Goal: Communication & Community: Connect with others

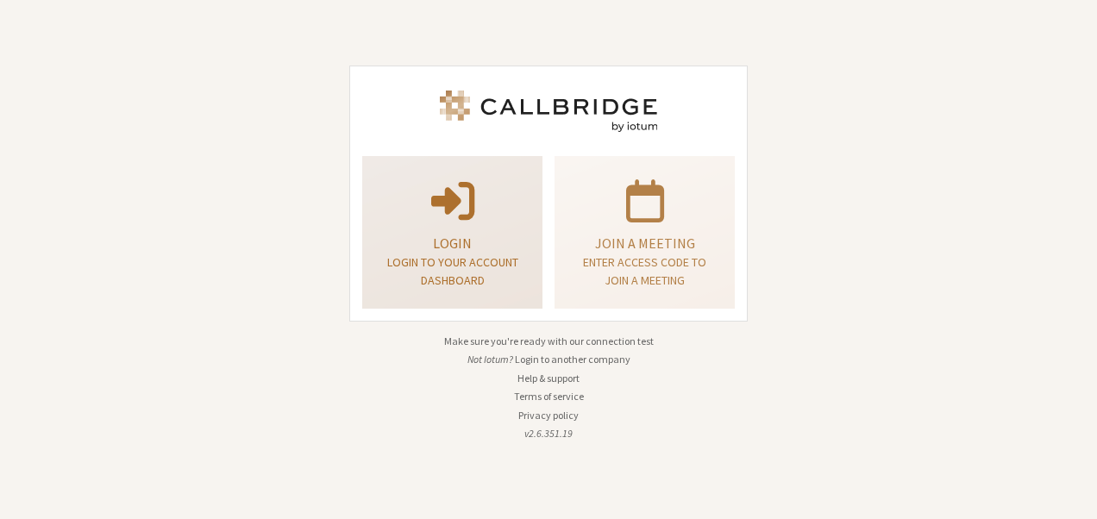
click at [437, 271] on p "Login to your account dashboard" at bounding box center [452, 271] width 137 height 36
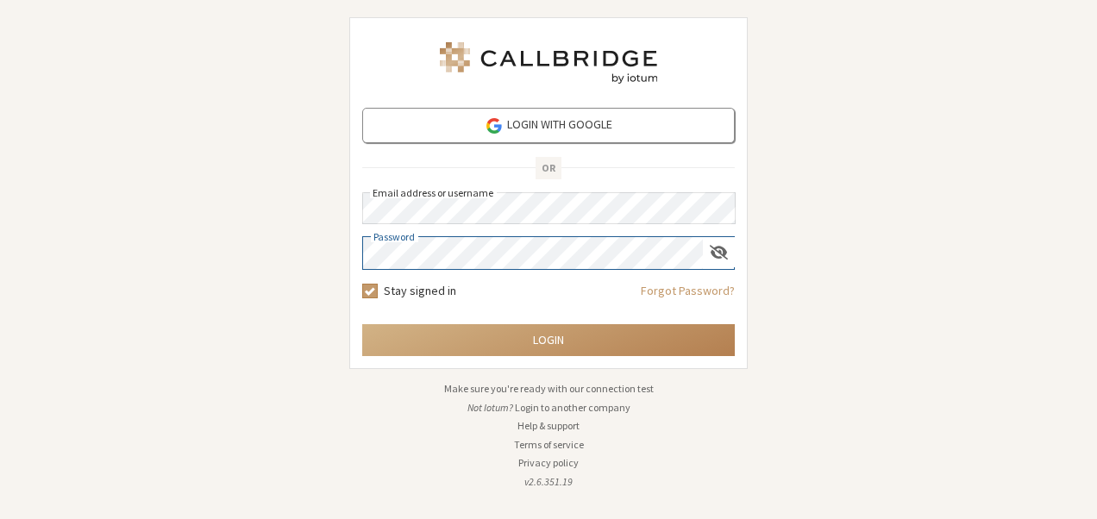
click at [362, 324] on button "Login" at bounding box center [548, 340] width 372 height 32
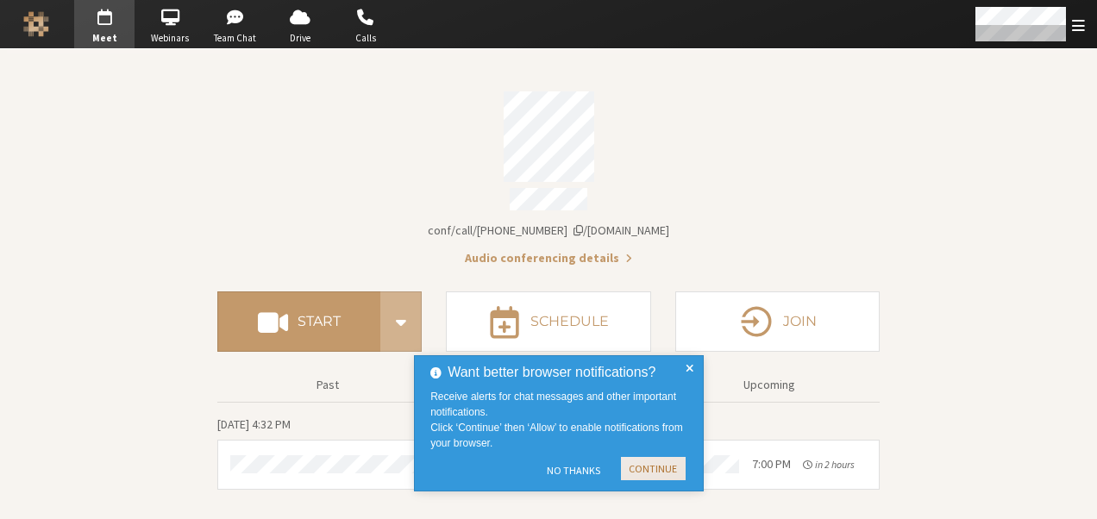
click at [649, 463] on button "Continue" at bounding box center [653, 468] width 65 height 23
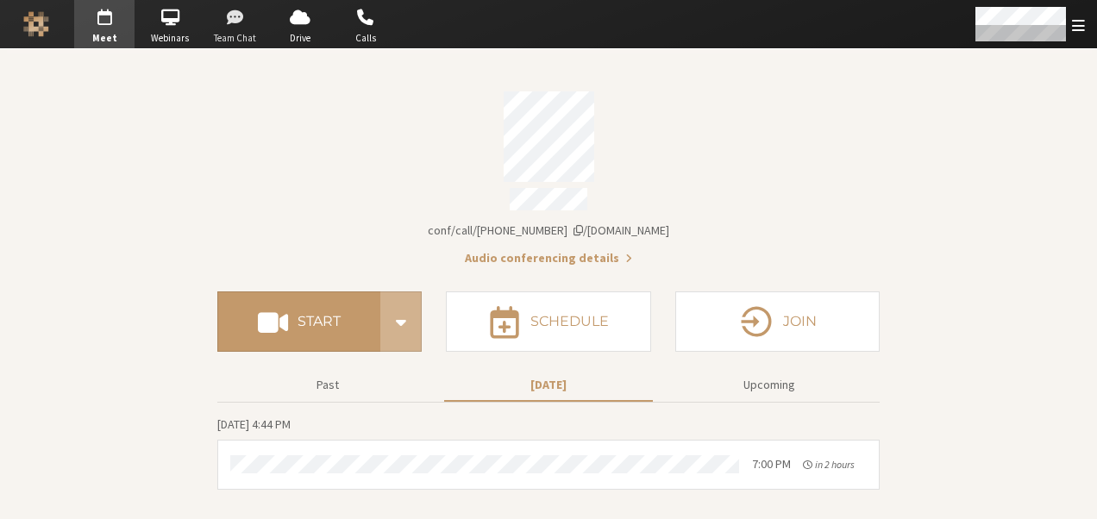
click at [222, 20] on span "button" at bounding box center [235, 17] width 60 height 28
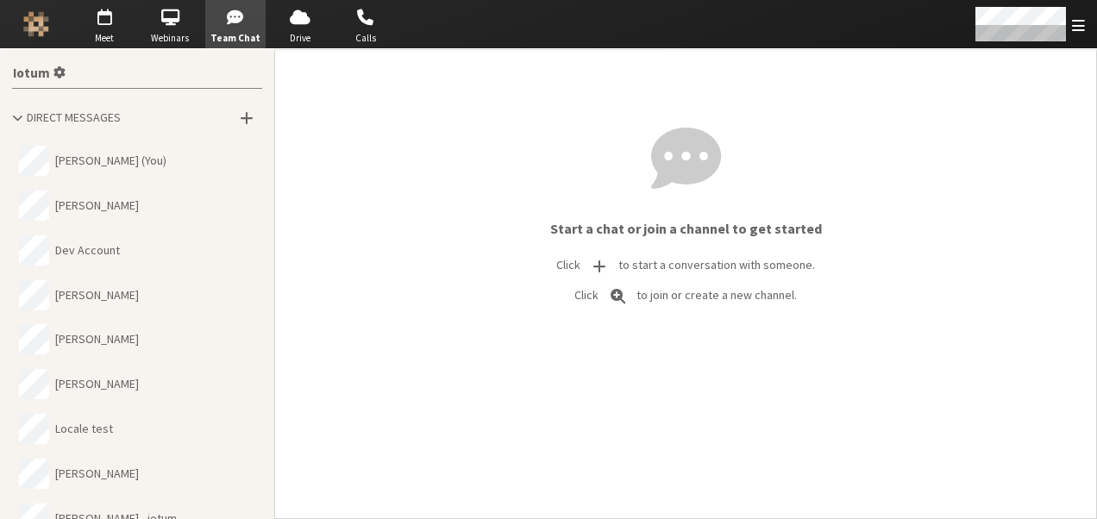
click at [147, 389] on button "[PERSON_NAME]" at bounding box center [137, 384] width 250 height 45
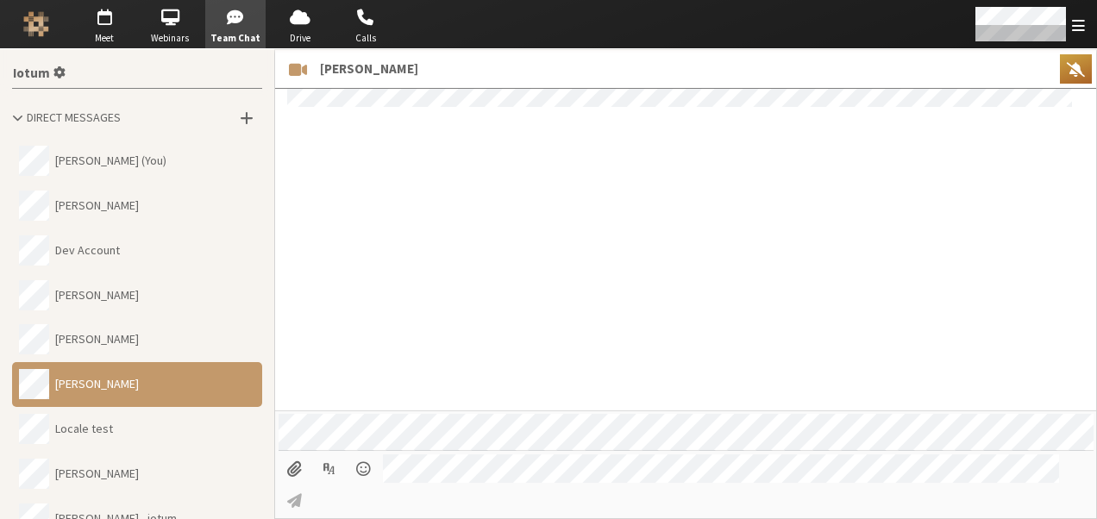
scroll to position [1226, 0]
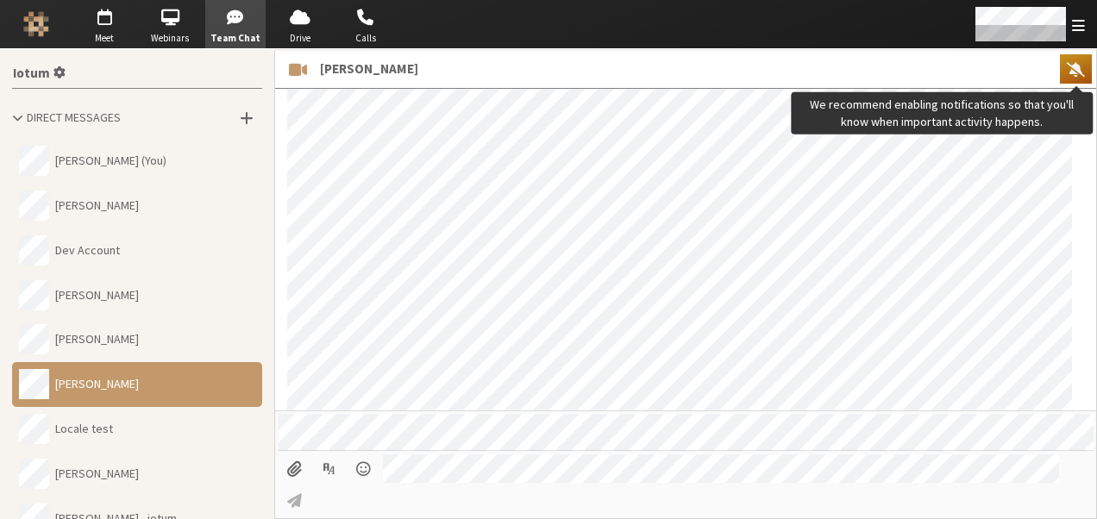
click at [1071, 66] on span "We recommend enabling notifications so that you'll know when important activity…" at bounding box center [1075, 69] width 18 height 16
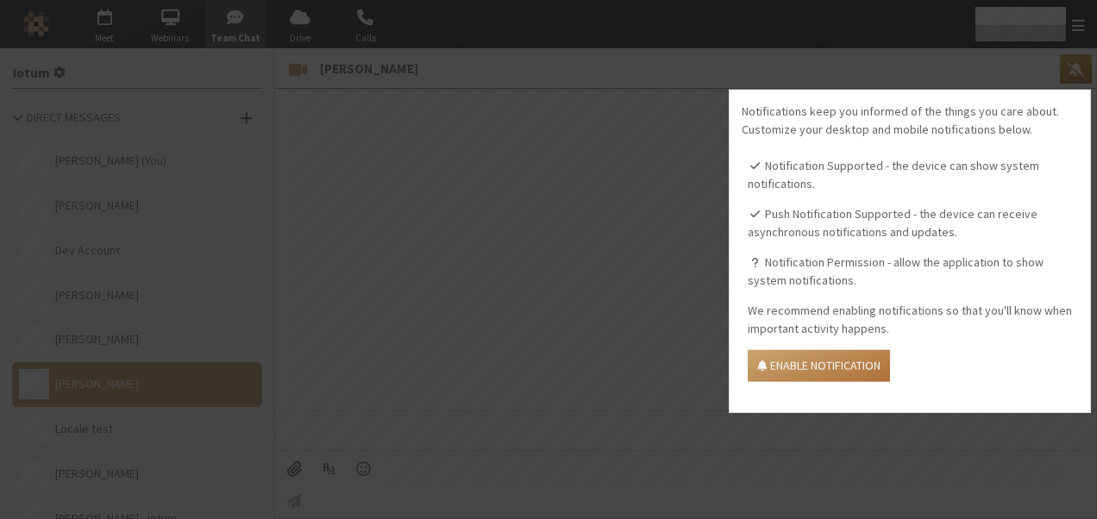
click at [813, 351] on button "Enable Notification" at bounding box center [818, 366] width 142 height 32
